Goal: Complete application form: Complete application form

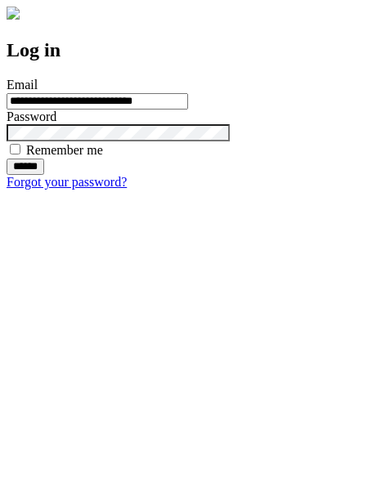
type input "**********"
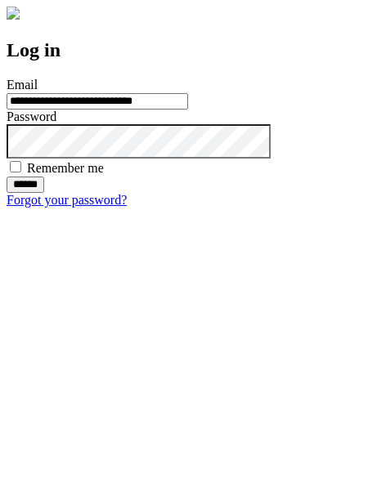
click at [44, 193] on input "******" at bounding box center [26, 184] width 38 height 16
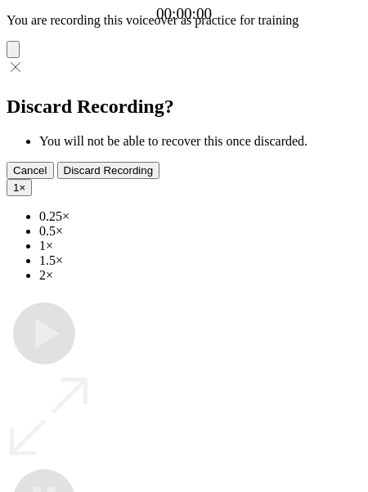
type input "**********"
